Goal: Information Seeking & Learning: Learn about a topic

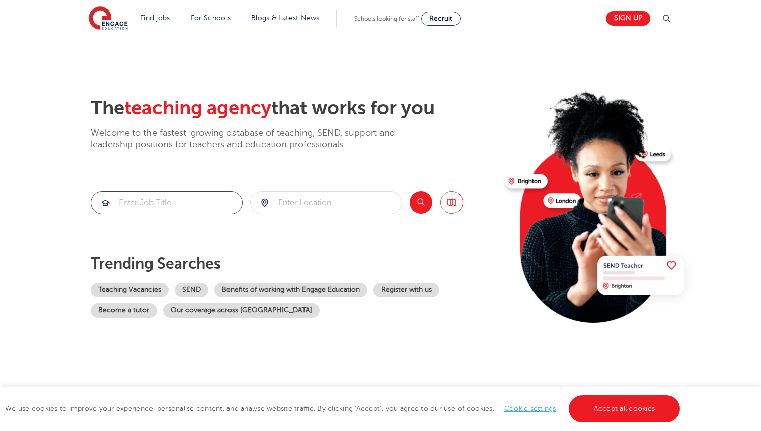
click at [206, 195] on input "search" at bounding box center [166, 203] width 151 height 22
click at [150, 290] on link "Teaching Vacancies" at bounding box center [130, 290] width 78 height 15
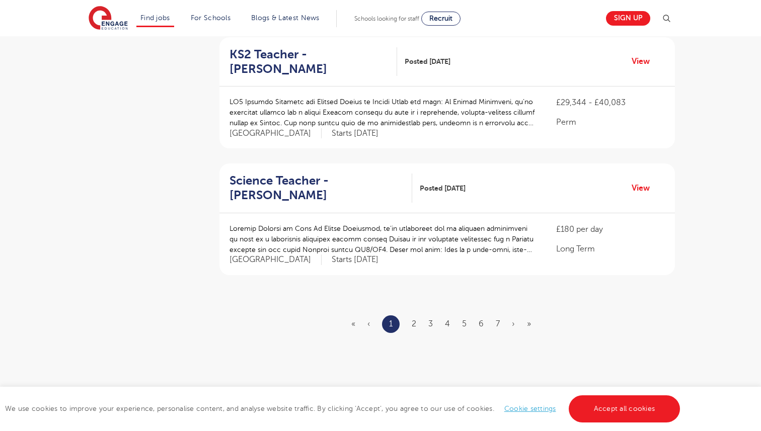
scroll to position [1116, 0]
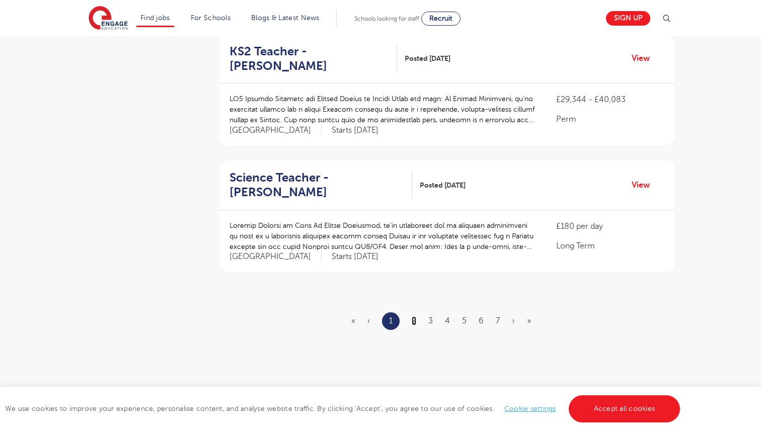
click at [415, 316] on link "2" at bounding box center [414, 320] width 5 height 9
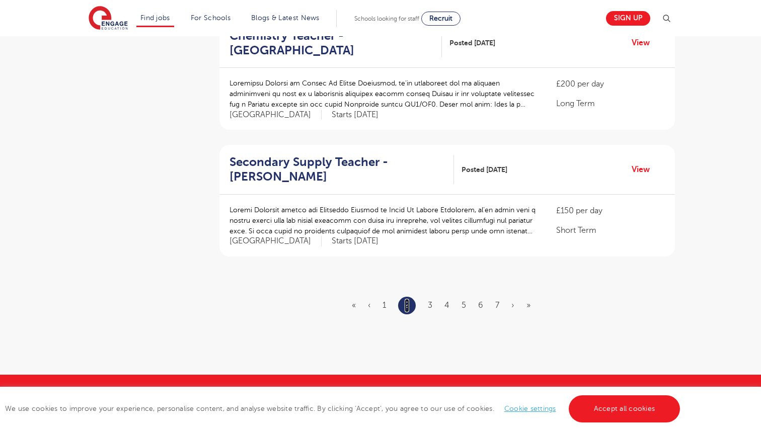
scroll to position [1137, 0]
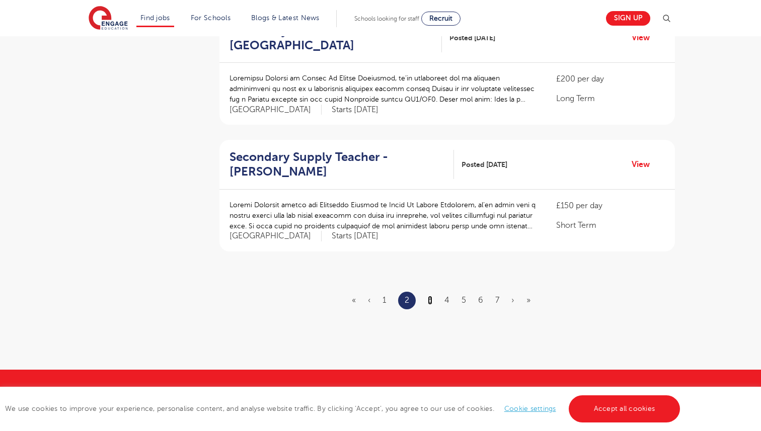
click at [429, 296] on link "3" at bounding box center [430, 300] width 5 height 9
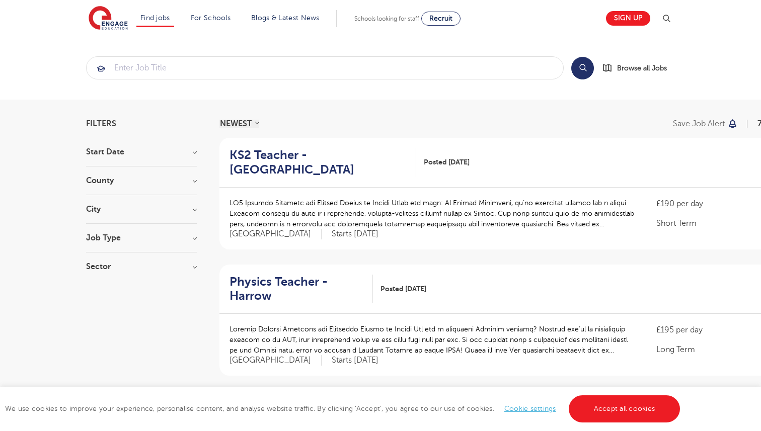
click at [387, 49] on section "Search Browse all Jobs" at bounding box center [380, 67] width 761 height 63
click at [375, 63] on input "search" at bounding box center [325, 68] width 476 height 22
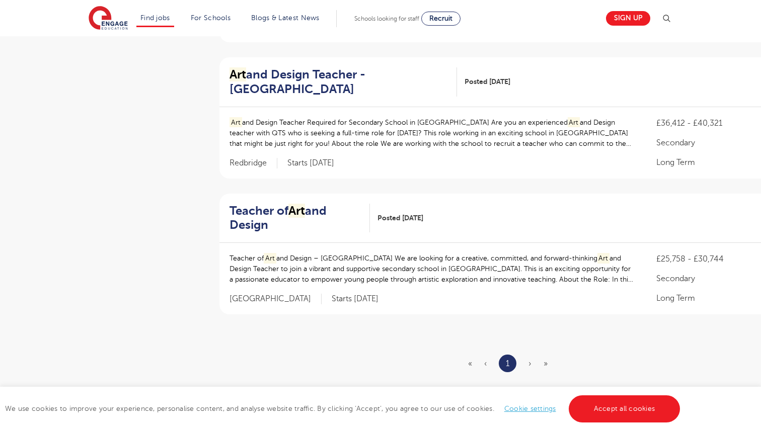
scroll to position [584, 0]
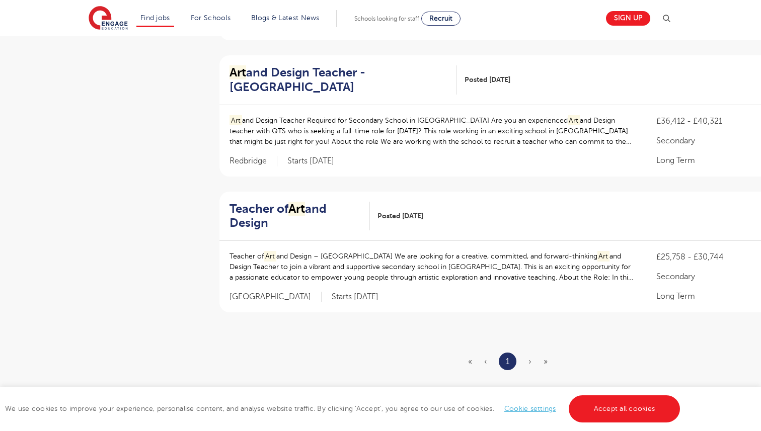
type input "art"
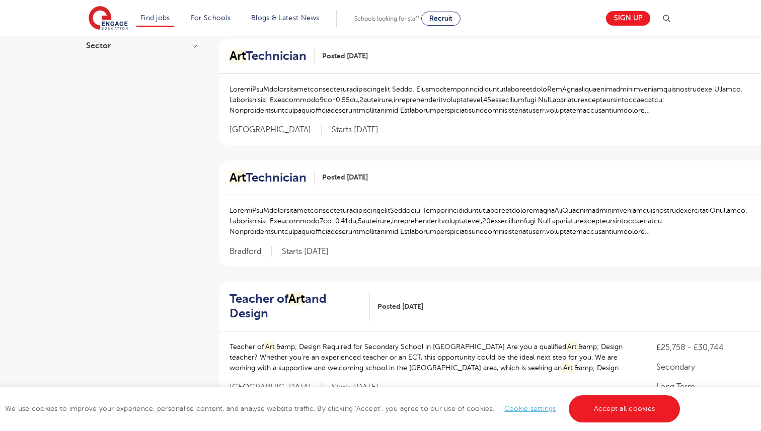
scroll to position [0, 0]
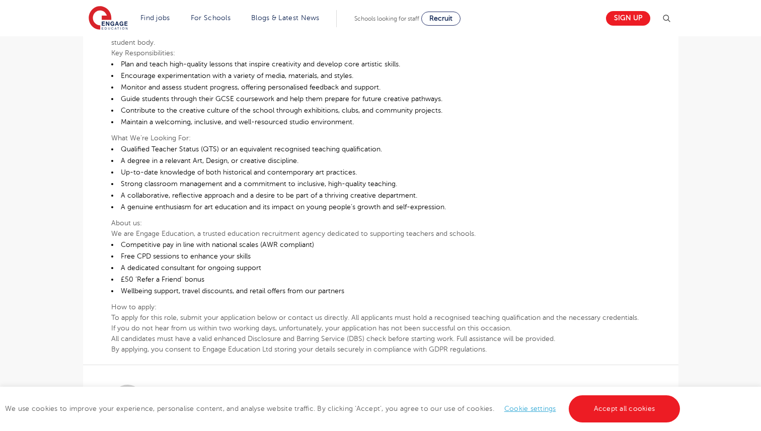
scroll to position [355, 0]
